Goal: Information Seeking & Learning: Learn about a topic

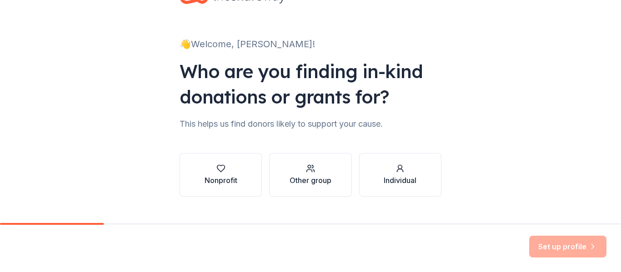
scroll to position [53, 0]
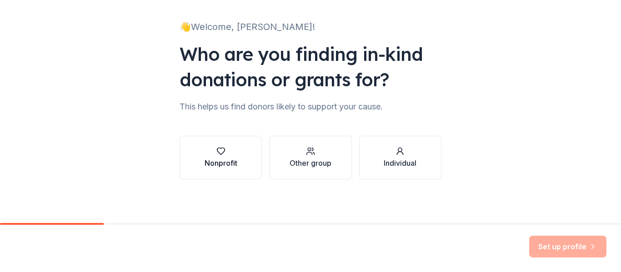
click at [253, 158] on button "Nonprofit" at bounding box center [221, 158] width 82 height 44
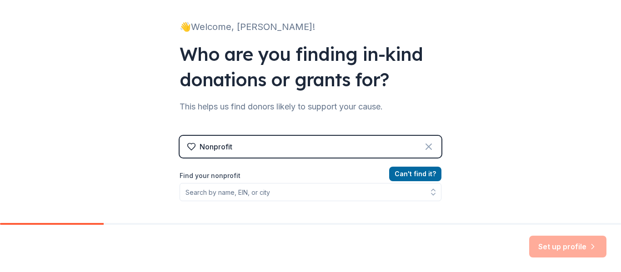
click at [433, 149] on icon at bounding box center [429, 146] width 11 height 11
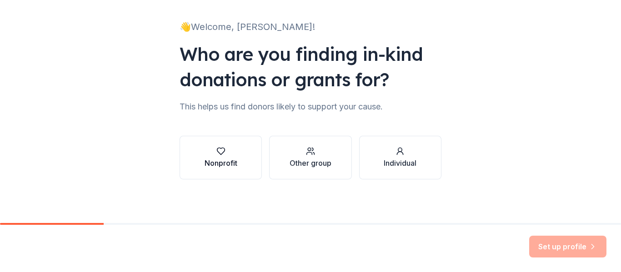
click at [249, 155] on button "Nonprofit" at bounding box center [221, 158] width 82 height 44
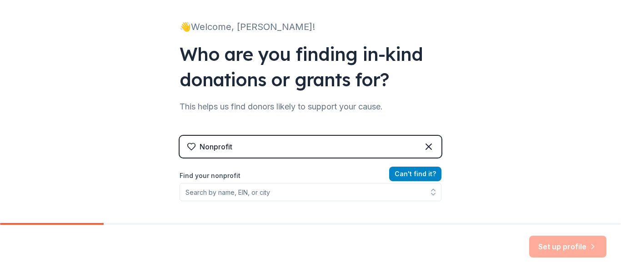
click at [414, 177] on button "Can ' t find it?" at bounding box center [415, 174] width 52 height 15
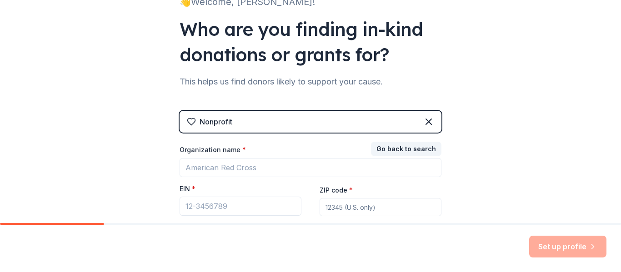
scroll to position [78, 0]
click at [431, 121] on icon at bounding box center [429, 121] width 11 height 11
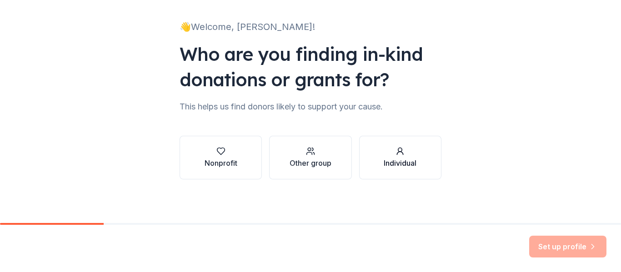
click at [402, 152] on icon "button" at bounding box center [401, 153] width 6 height 3
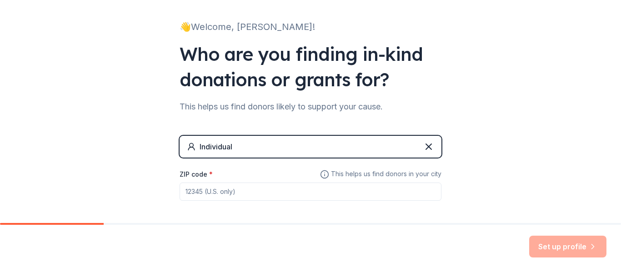
click at [249, 196] on input "ZIP code *" at bounding box center [311, 192] width 262 height 18
click at [431, 147] on icon at bounding box center [429, 146] width 11 height 11
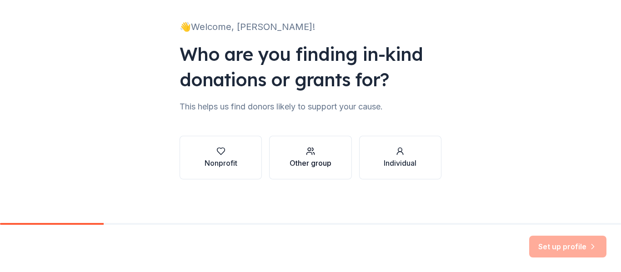
click at [341, 168] on button "Other group" at bounding box center [310, 158] width 82 height 44
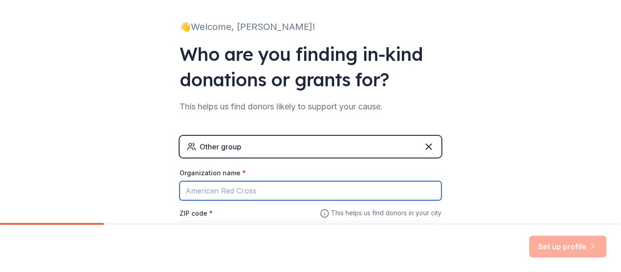
click at [333, 187] on input "Organization name *" at bounding box center [311, 191] width 262 height 19
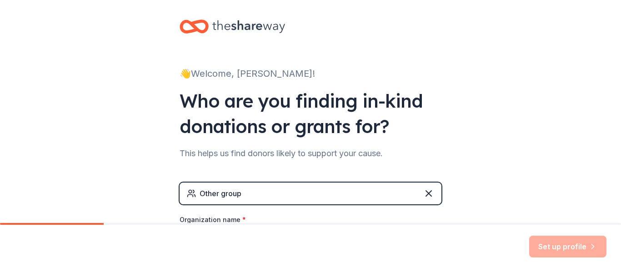
scroll to position [0, 0]
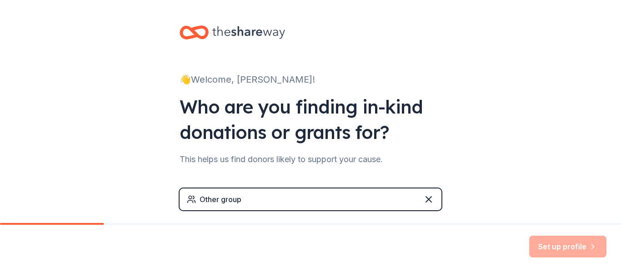
click at [254, 30] on icon at bounding box center [248, 32] width 73 height 13
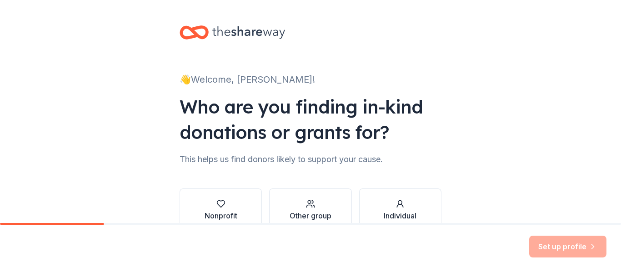
scroll to position [53, 0]
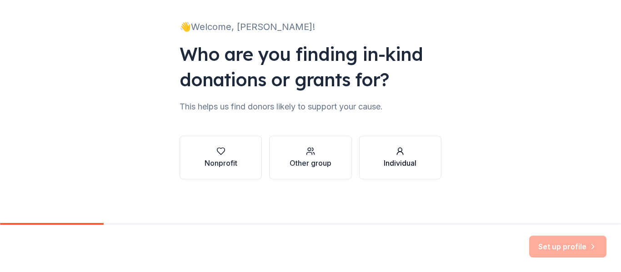
click at [390, 164] on div "Individual" at bounding box center [400, 163] width 33 height 11
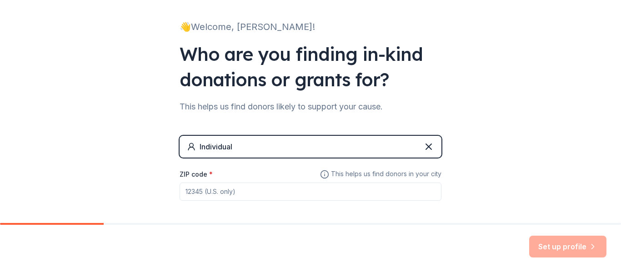
click at [342, 189] on input "ZIP code *" at bounding box center [311, 192] width 262 height 18
type input "10005"
click at [575, 243] on button "Set up profile" at bounding box center [568, 247] width 77 height 22
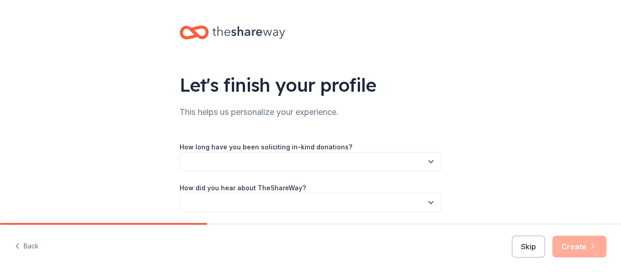
scroll to position [33, 0]
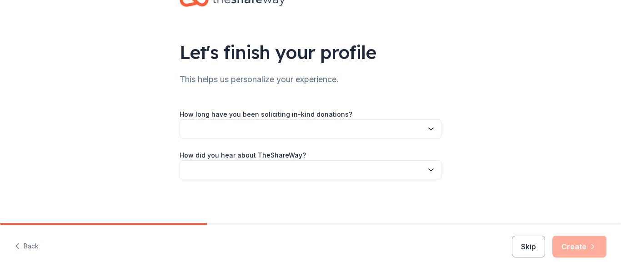
click at [430, 127] on icon "button" at bounding box center [431, 129] width 9 height 9
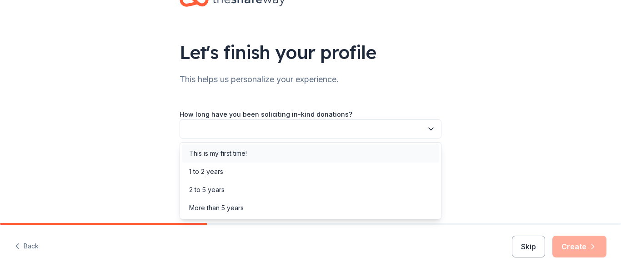
click at [383, 153] on div "This is my first time!" at bounding box center [310, 154] width 257 height 18
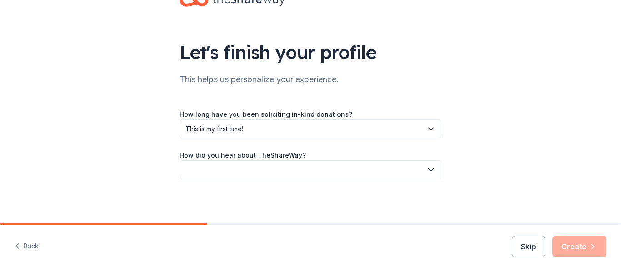
click at [378, 169] on button "button" at bounding box center [311, 170] width 262 height 19
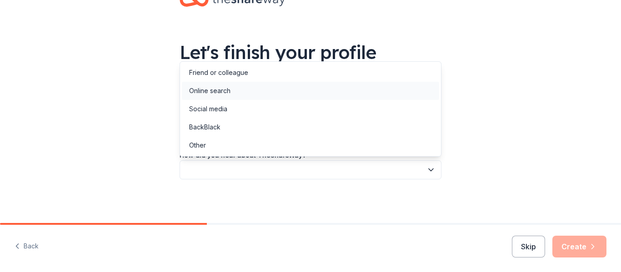
click at [358, 95] on div "Online search" at bounding box center [310, 91] width 257 height 18
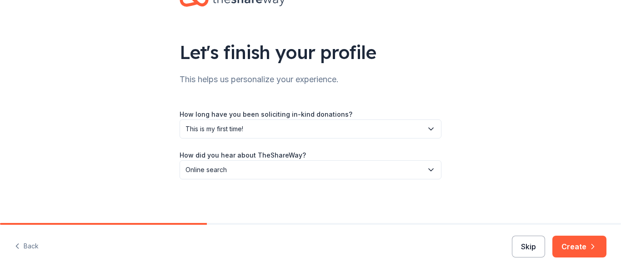
click at [520, 253] on button "Skip" at bounding box center [528, 247] width 33 height 22
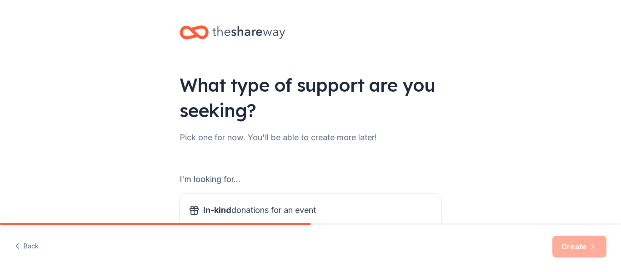
scroll to position [144, 0]
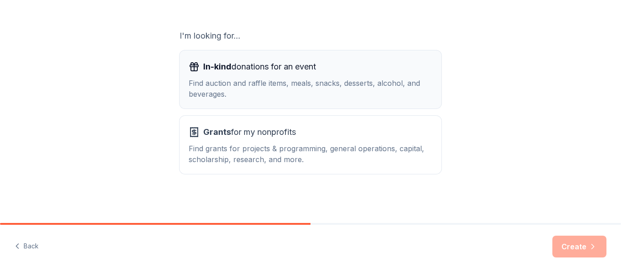
click at [298, 88] on div "Find auction and raffle items, meals, snacks, desserts, alcohol, and beverages." at bounding box center [311, 89] width 244 height 22
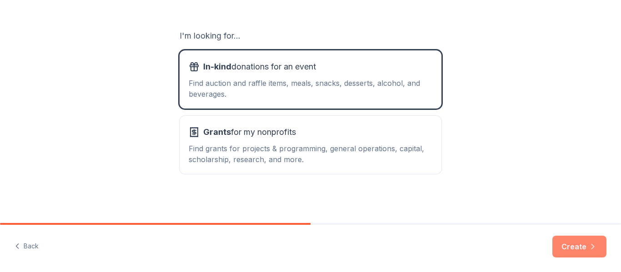
click at [576, 246] on button "Create" at bounding box center [580, 247] width 54 height 22
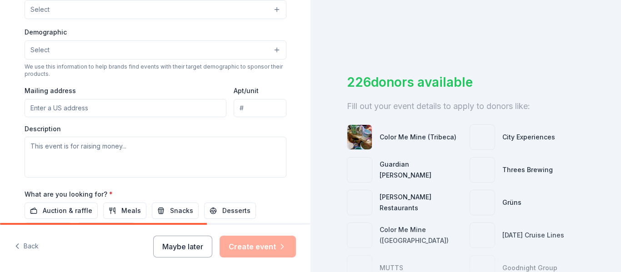
scroll to position [382, 0]
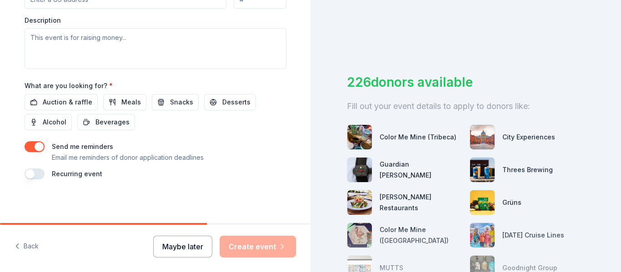
click at [187, 249] on button "Maybe later" at bounding box center [182, 247] width 59 height 22
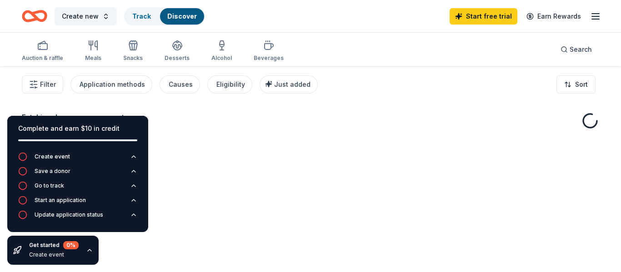
click at [196, 242] on div "Fetching donors, one moment..." at bounding box center [310, 202] width 621 height 272
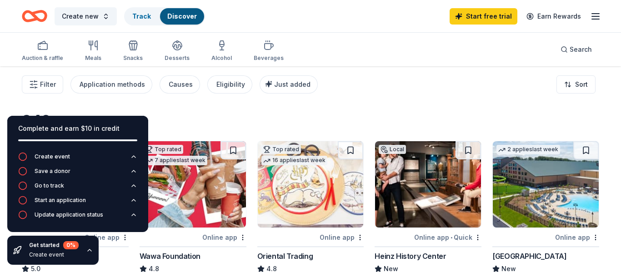
click at [348, 26] on div "Create new Track Discover Start free trial Earn Rewards" at bounding box center [311, 15] width 578 height 21
click at [379, 13] on div "Create new Track Discover Start free trial Earn Rewards" at bounding box center [311, 15] width 578 height 21
click at [600, 19] on icon "button" at bounding box center [595, 16] width 11 height 11
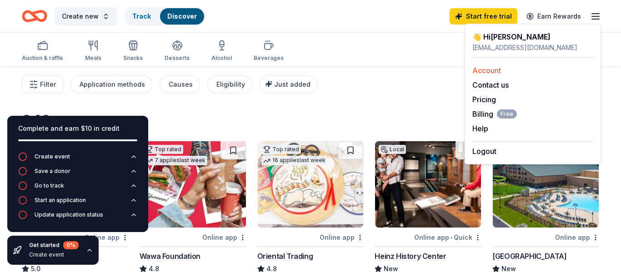
click at [487, 71] on link "Account" at bounding box center [487, 70] width 29 height 9
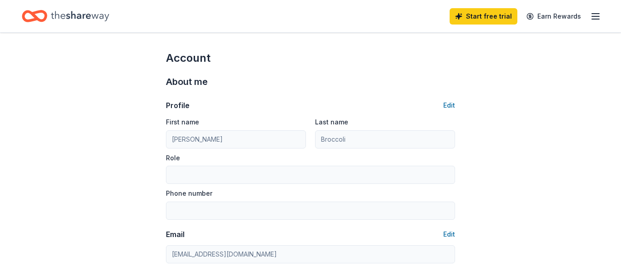
click at [592, 16] on icon "button" at bounding box center [595, 16] width 11 height 11
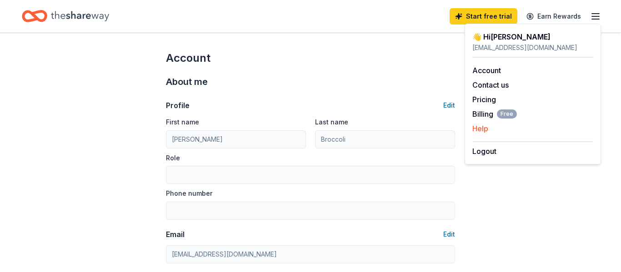
click at [483, 129] on button "Help" at bounding box center [481, 128] width 16 height 11
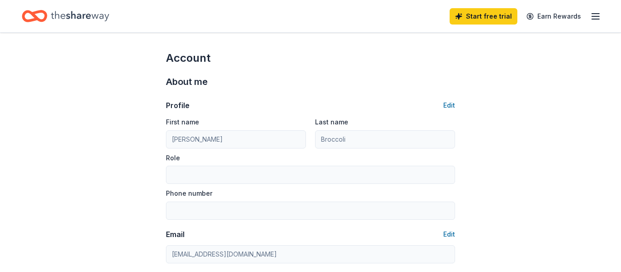
click at [92, 16] on icon "Home" at bounding box center [80, 16] width 58 height 19
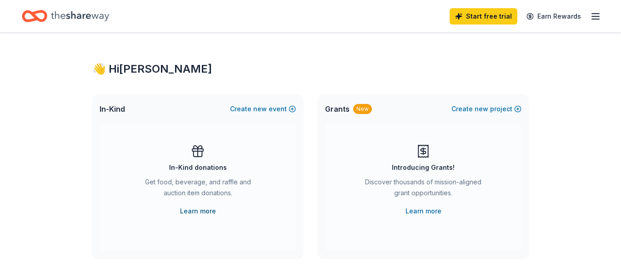
click at [212, 211] on link "Learn more" at bounding box center [198, 211] width 36 height 11
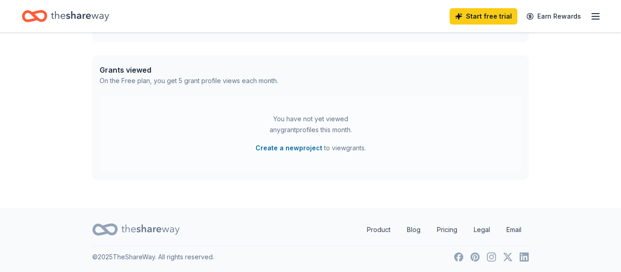
scroll to position [357, 0]
click at [595, 17] on icon "button" at bounding box center [595, 16] width 11 height 11
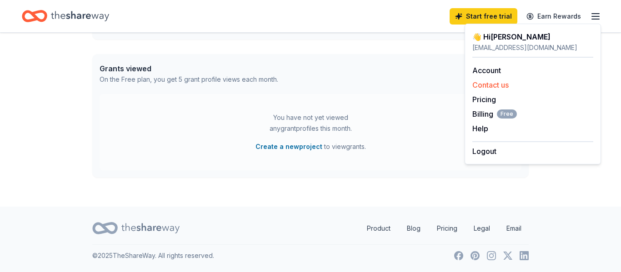
click at [485, 87] on button "Contact us" at bounding box center [491, 85] width 36 height 11
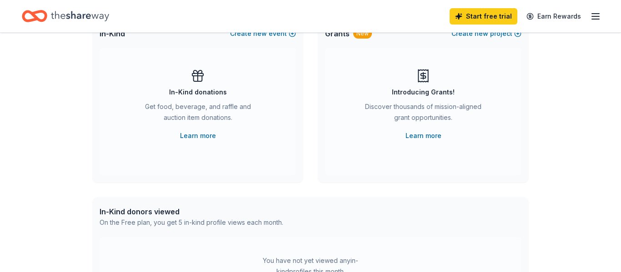
scroll to position [0, 0]
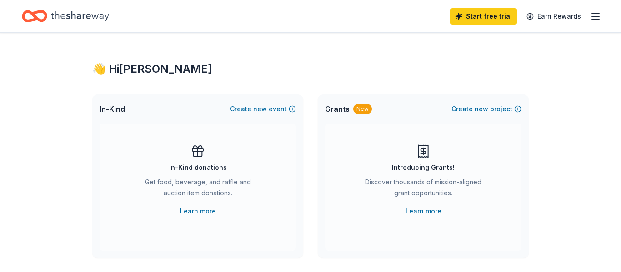
click at [77, 17] on icon "Home" at bounding box center [80, 16] width 58 height 10
click at [87, 19] on icon "Home" at bounding box center [80, 16] width 58 height 19
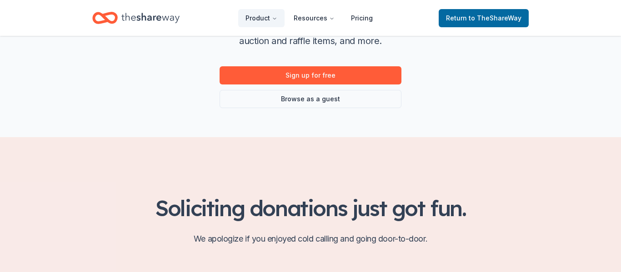
scroll to position [166, 0]
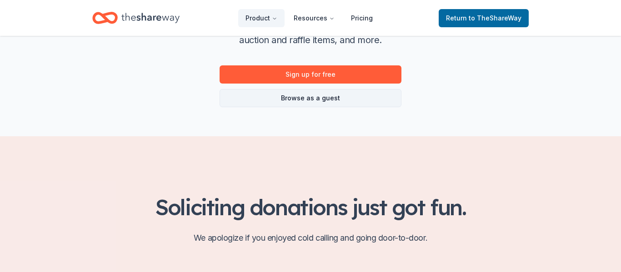
click at [388, 98] on link "Browse as a guest" at bounding box center [311, 98] width 182 height 18
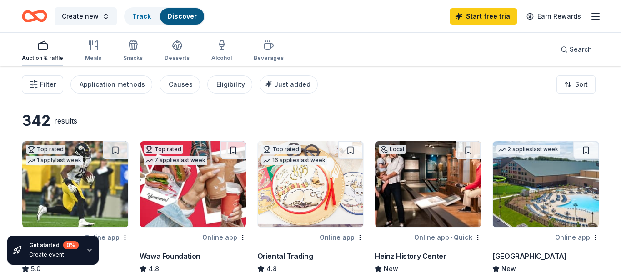
click at [49, 48] on div "button" at bounding box center [42, 45] width 41 height 11
click at [40, 19] on icon "Home" at bounding box center [34, 15] width 25 height 21
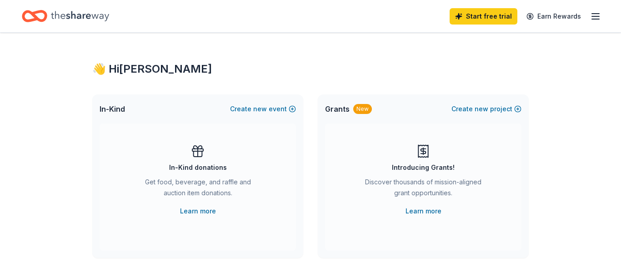
click at [594, 17] on icon "button" at bounding box center [595, 16] width 11 height 11
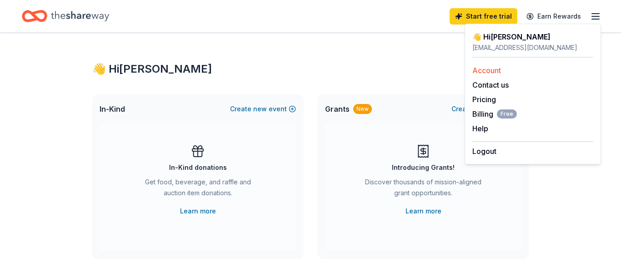
click at [496, 71] on link "Account" at bounding box center [487, 70] width 29 height 9
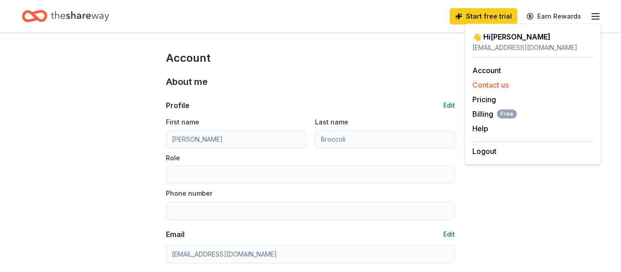
click at [496, 85] on button "Contact us" at bounding box center [491, 85] width 36 height 11
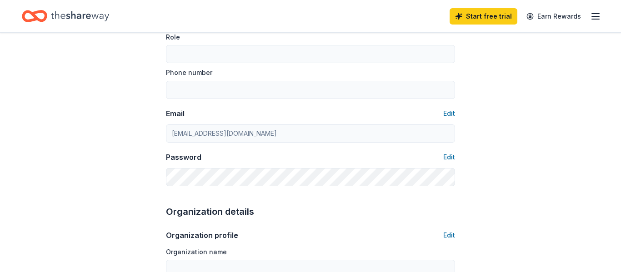
scroll to position [116, 0]
